Goal: Communication & Community: Share content

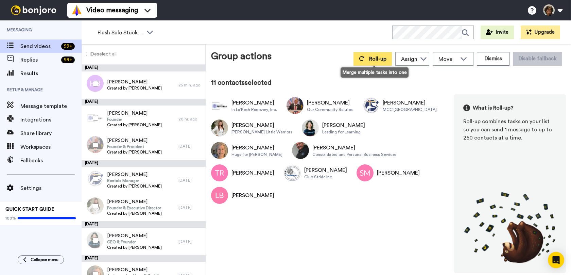
click at [377, 57] on span "Roll-up" at bounding box center [377, 58] width 17 height 5
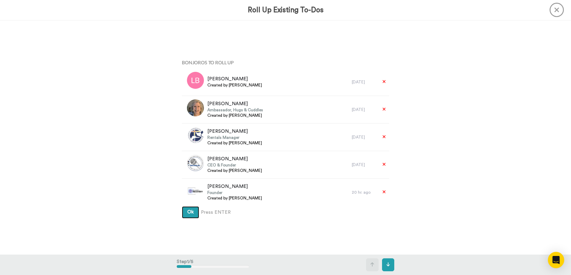
click at [182, 206] on button "Ok" at bounding box center [190, 212] width 17 height 12
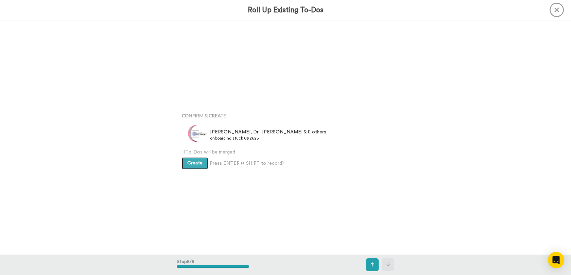
scroll to position [936, 0]
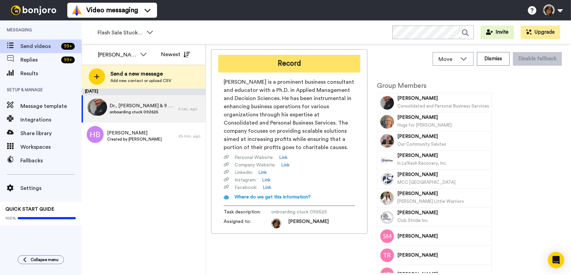
click at [277, 65] on button "Record" at bounding box center [289, 64] width 142 height 18
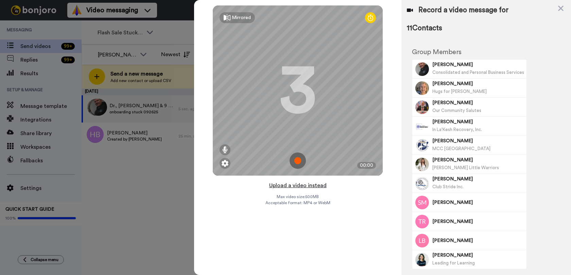
click at [284, 186] on button "Upload a video instead" at bounding box center [298, 185] width 62 height 9
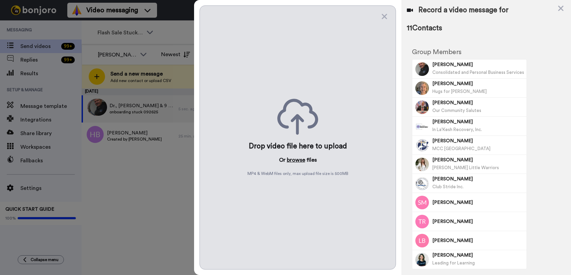
click at [296, 161] on button "browse" at bounding box center [296, 160] width 18 height 8
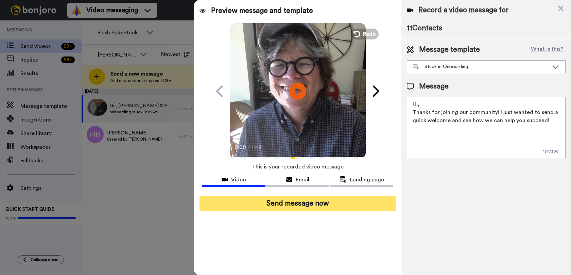
click at [342, 203] on button "Send message now" at bounding box center [298, 203] width 197 height 16
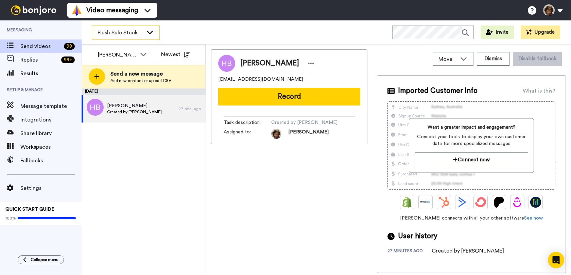
click at [141, 33] on span "Flash Sale Stuck Members" at bounding box center [121, 33] width 46 height 8
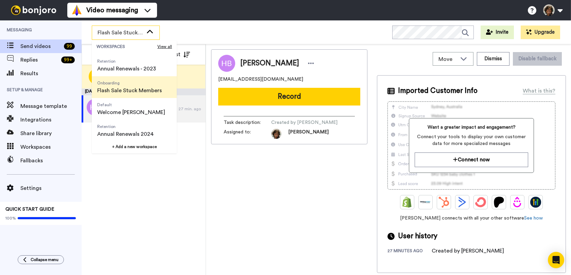
scroll to position [239, 0]
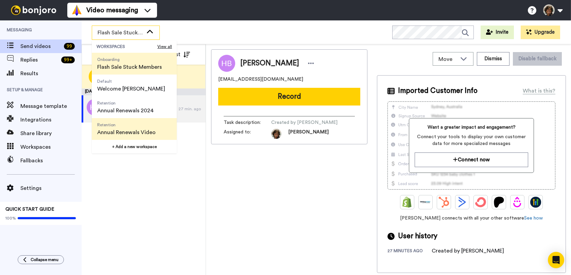
click at [116, 132] on span "Annual Renewals Video" at bounding box center [126, 132] width 58 height 8
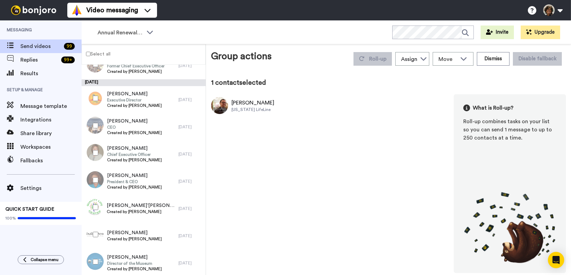
scroll to position [1578, 0]
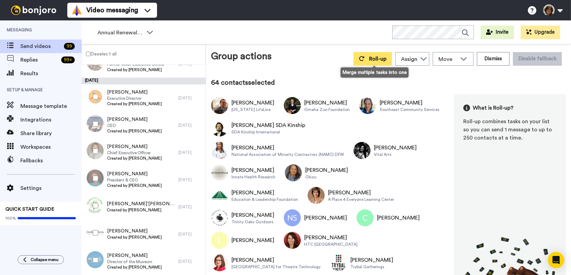
click at [375, 61] on span "Roll-up" at bounding box center [377, 58] width 17 height 5
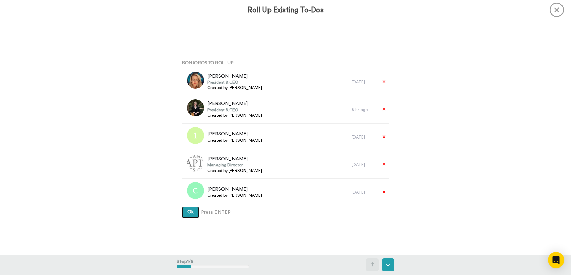
click at [182, 206] on button "Ok" at bounding box center [190, 212] width 17 height 12
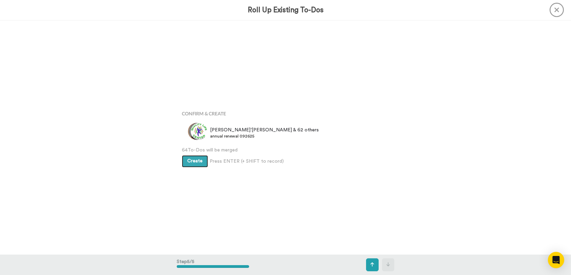
scroll to position [936, 0]
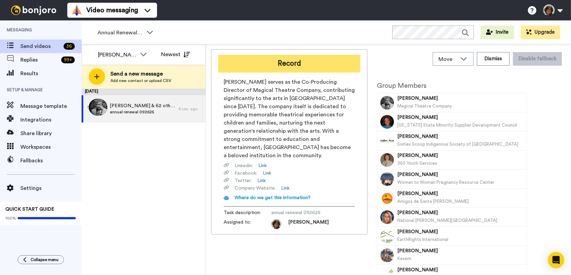
click at [295, 58] on button "Record" at bounding box center [289, 64] width 142 height 18
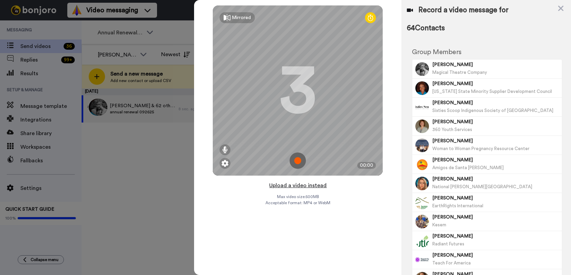
click at [307, 185] on button "Upload a video instead" at bounding box center [298, 185] width 62 height 9
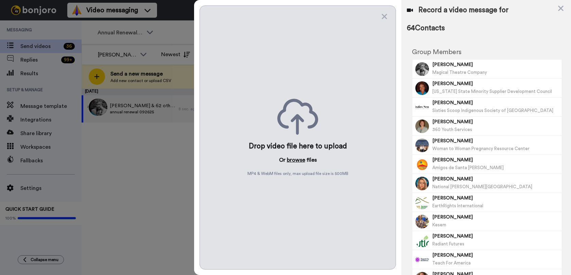
click at [293, 160] on button "browse" at bounding box center [296, 160] width 18 height 8
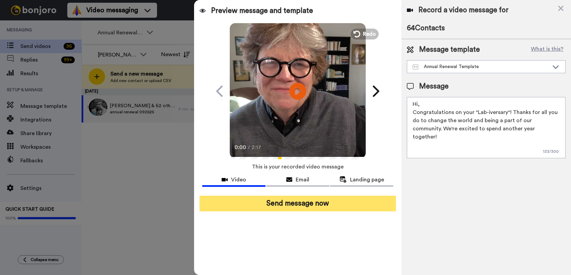
click at [323, 204] on button "Send message now" at bounding box center [298, 203] width 197 height 16
